Goal: Task Accomplishment & Management: Use online tool/utility

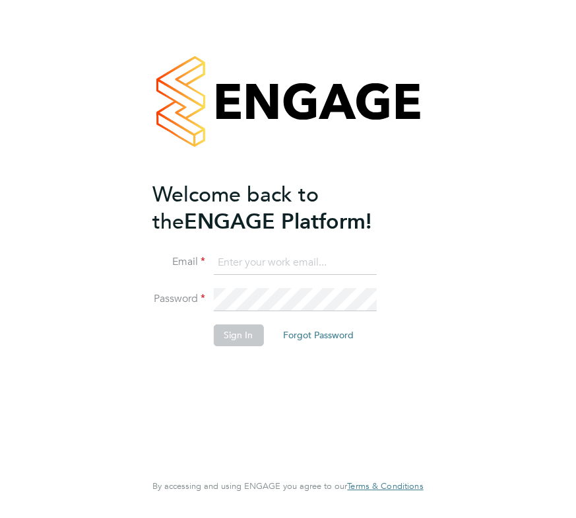
type input "[EMAIL_ADDRESS][DOMAIN_NAME]"
click at [234, 334] on button "Sign In" at bounding box center [238, 334] width 50 height 21
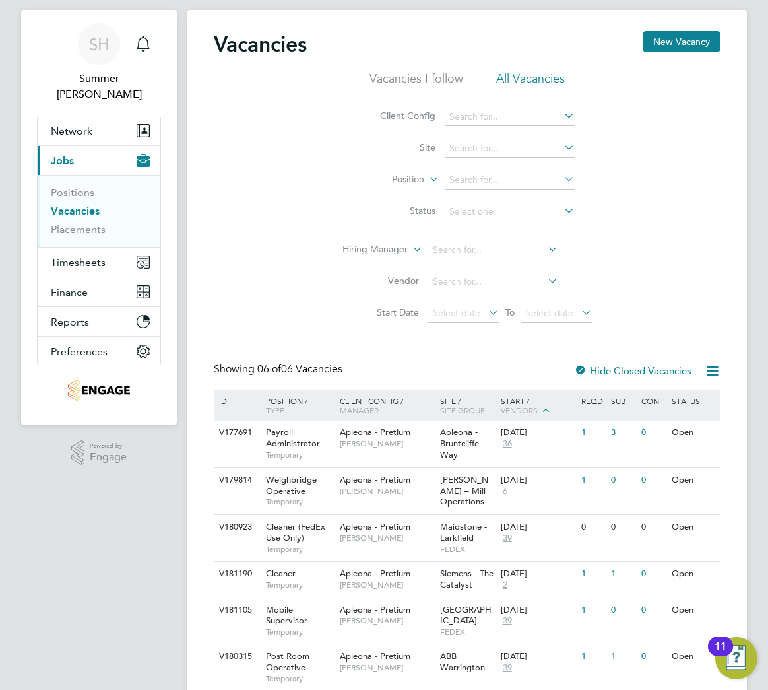
scroll to position [77, 0]
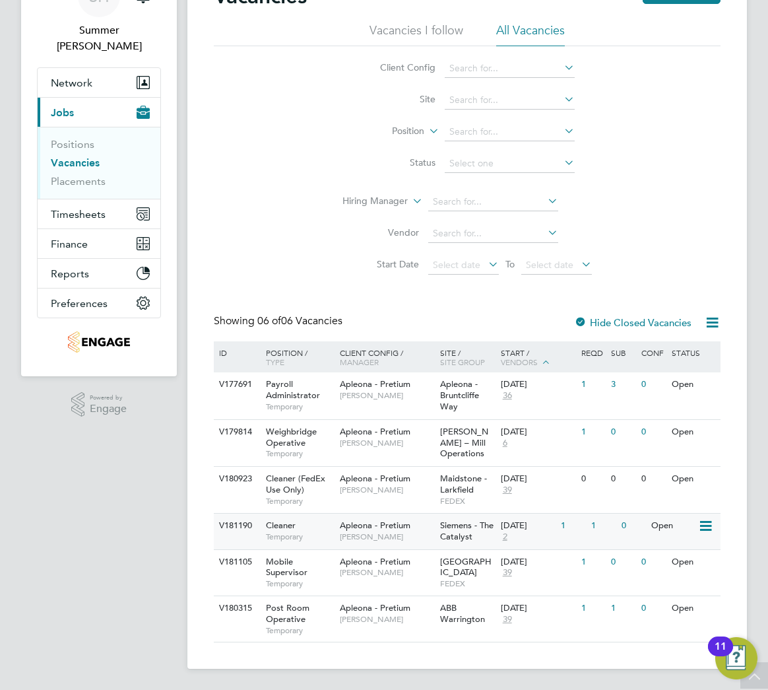
click at [444, 526] on span "Siemens - The Catalyst" at bounding box center [466, 531] width 53 height 22
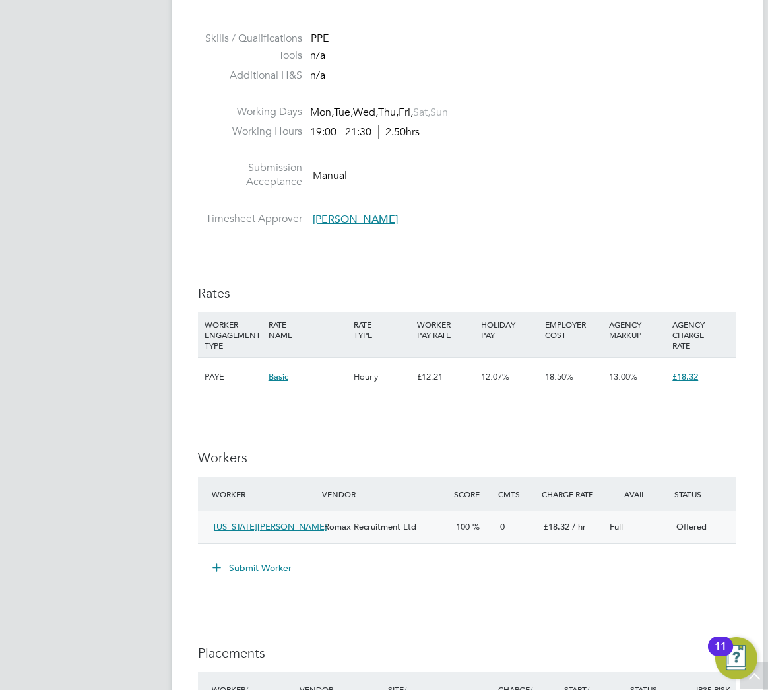
click at [683, 537] on div "Offered" at bounding box center [704, 527] width 66 height 22
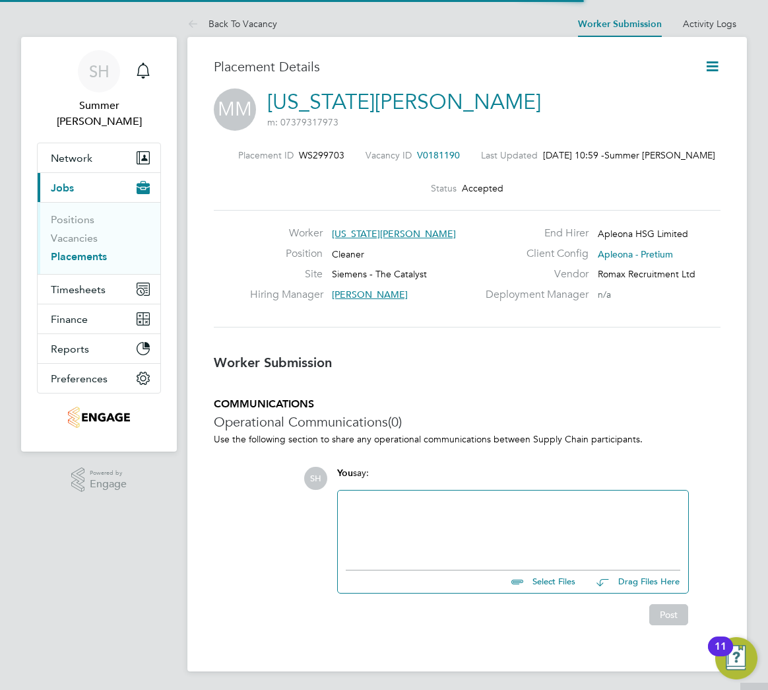
scroll to position [7, 6]
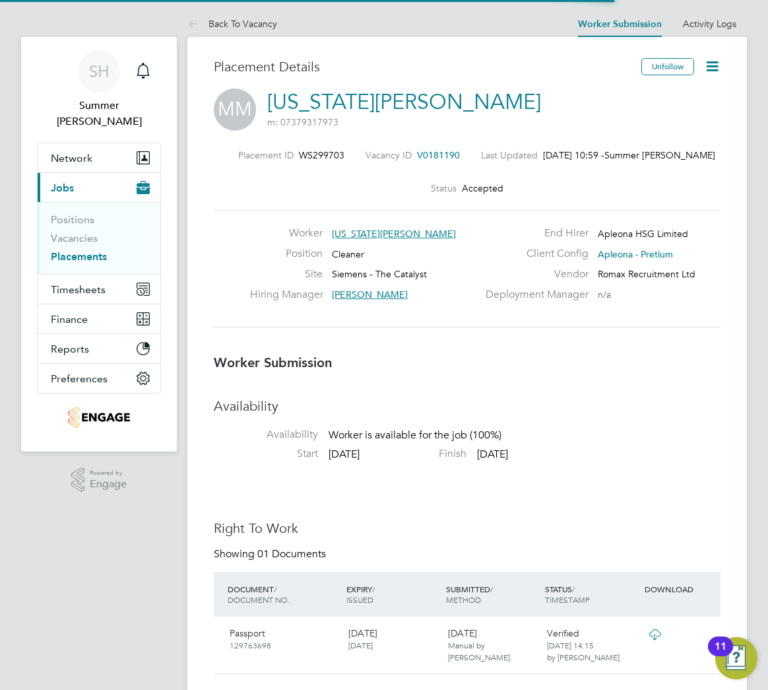
click at [717, 72] on icon at bounding box center [712, 66] width 17 height 17
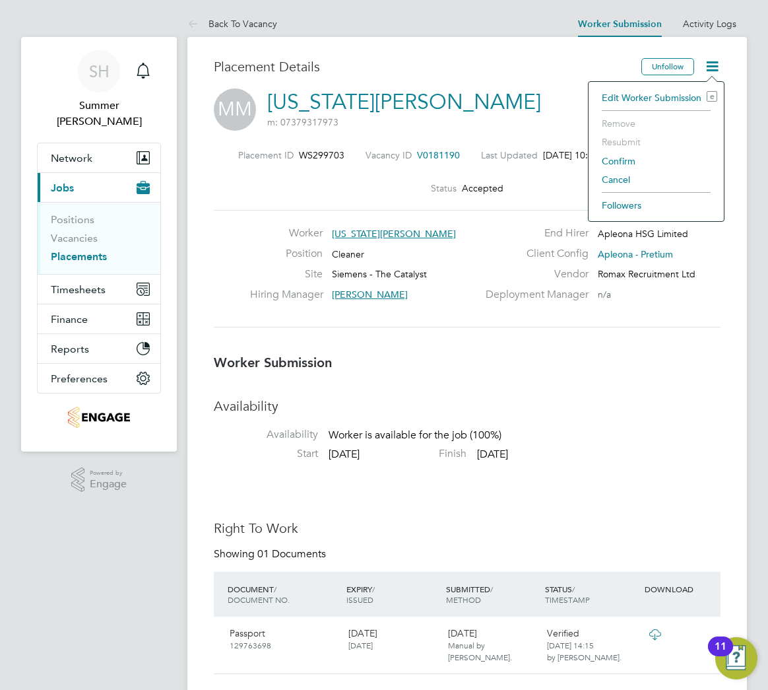
click at [619, 160] on li "Confirm" at bounding box center [656, 161] width 122 height 18
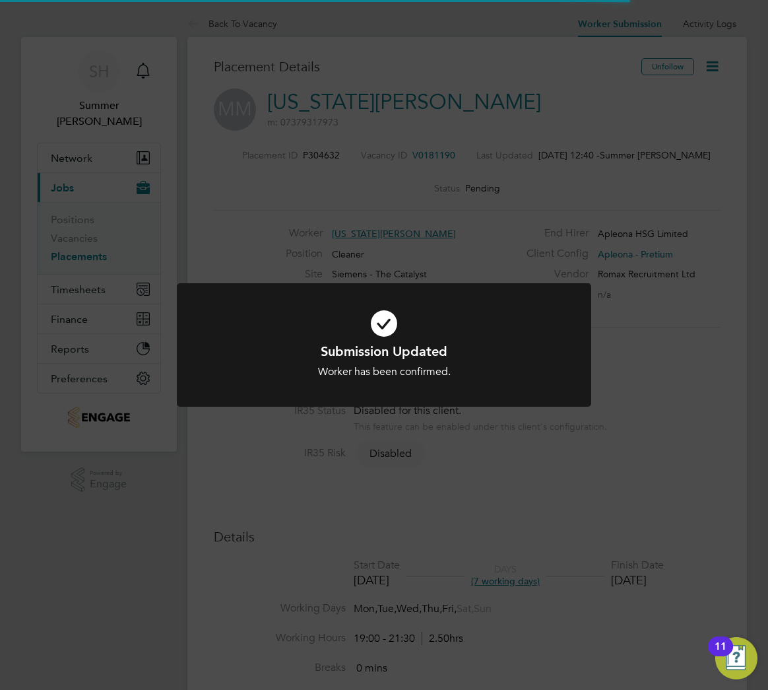
click at [358, 360] on div "Submission Updated Worker has been confirmed. Cancel Okay" at bounding box center [384, 361] width 343 height 36
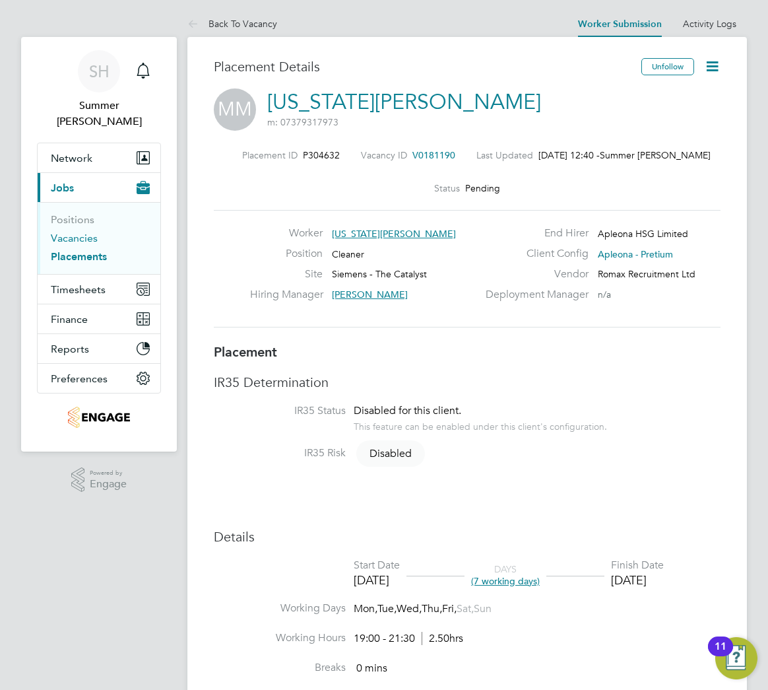
click at [88, 232] on link "Vacancies" at bounding box center [74, 238] width 47 height 13
